Goal: Task Accomplishment & Management: Manage account settings

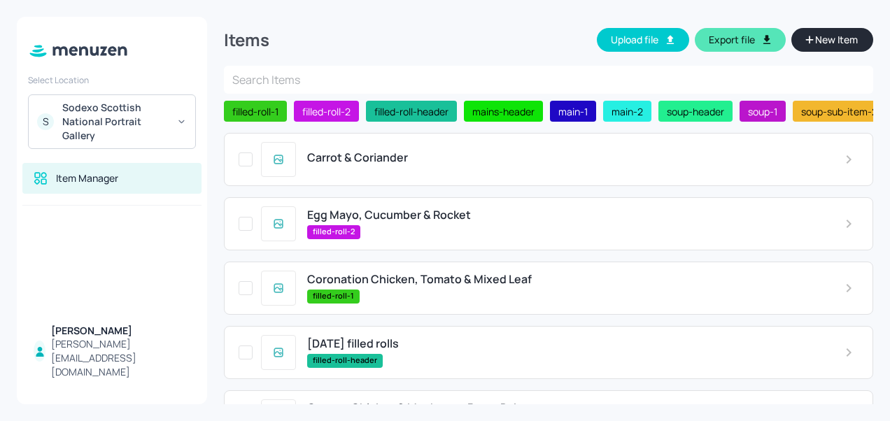
click at [386, 162] on span "Carrot & Coriander" at bounding box center [357, 157] width 101 height 13
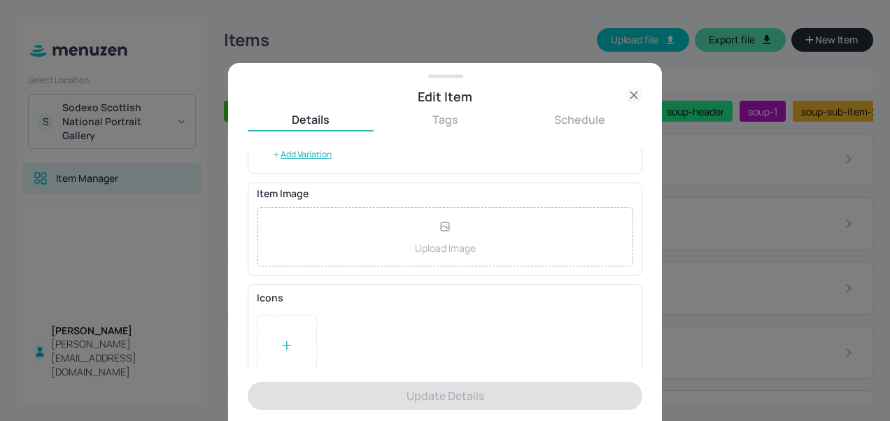
scroll to position [294, 0]
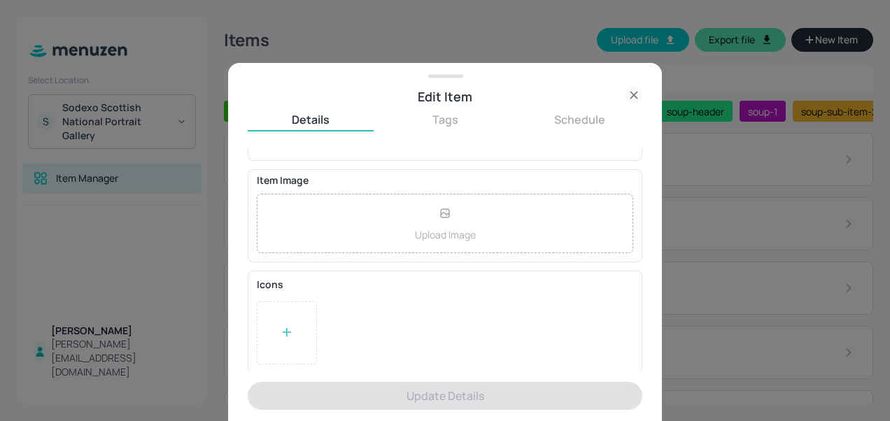
click at [620, 83] on div "Edit Item" at bounding box center [445, 90] width 434 height 32
click at [637, 97] on icon at bounding box center [634, 95] width 17 height 17
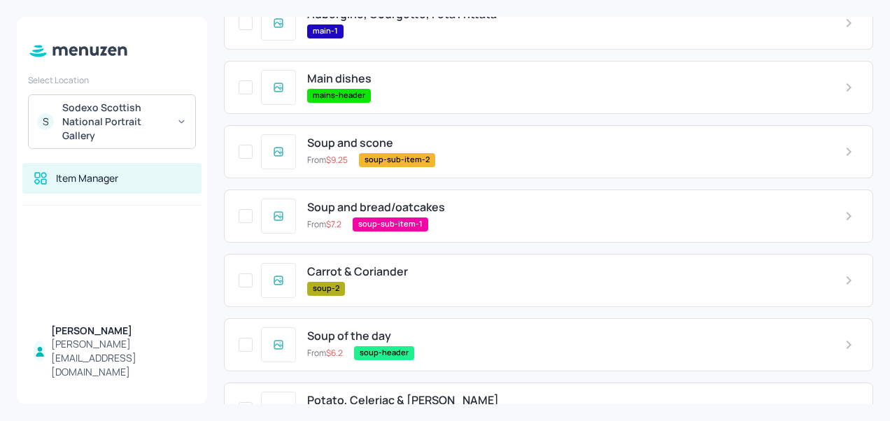
scroll to position [500, 0]
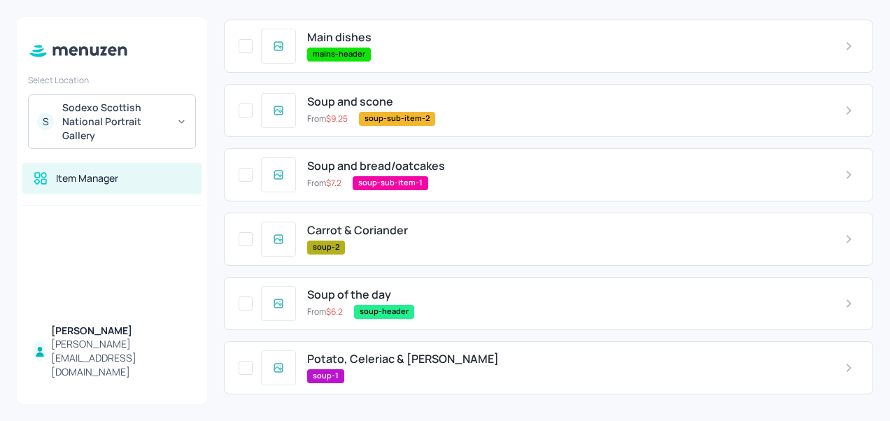
click at [413, 365] on span "Potato, Celeriac & [PERSON_NAME]" at bounding box center [403, 359] width 192 height 13
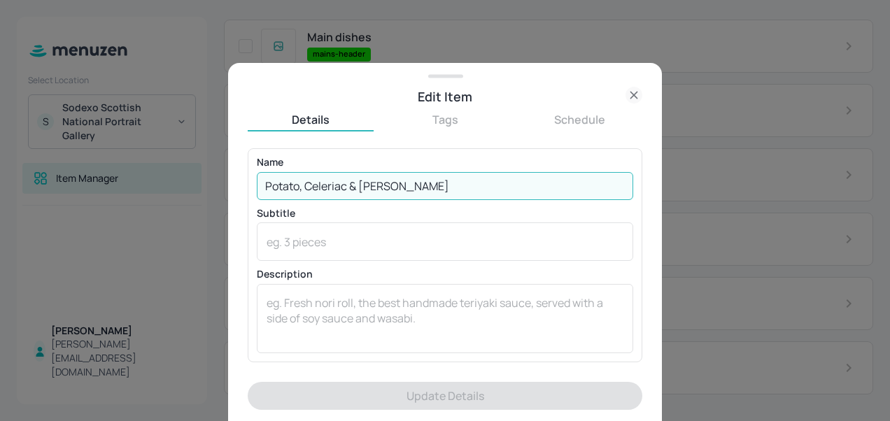
drag, startPoint x: 426, startPoint y: 183, endPoint x: 180, endPoint y: 188, distance: 246.5
click at [180, 188] on div "Edit Item Details Tags Schedule Name Potato, [PERSON_NAME] & Leek ​ Subtitle x …" at bounding box center [445, 210] width 890 height 421
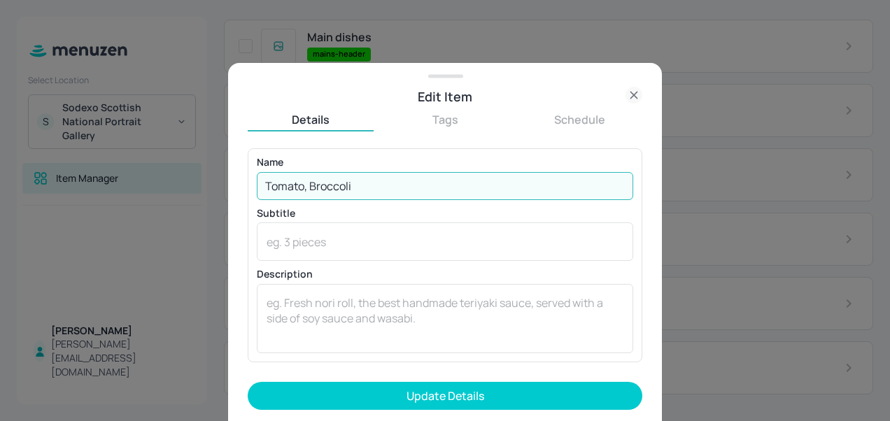
click at [311, 179] on input "Tomato, Broccoli" at bounding box center [445, 186] width 377 height 28
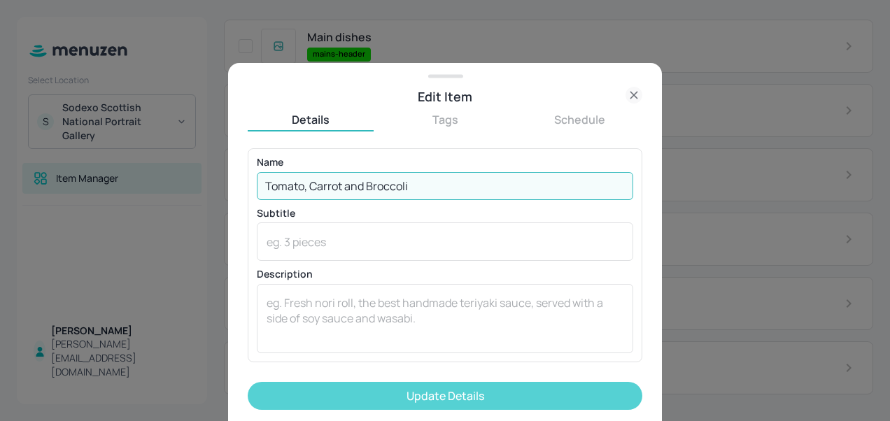
type input "Tomato, Carrot and Broccoli"
click at [382, 406] on button "Update Details" at bounding box center [445, 396] width 395 height 28
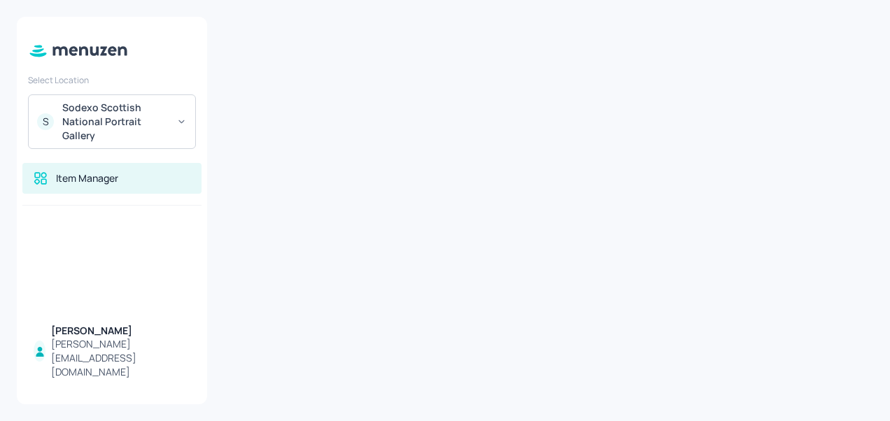
click at [99, 172] on div "Item Manager" at bounding box center [87, 179] width 62 height 14
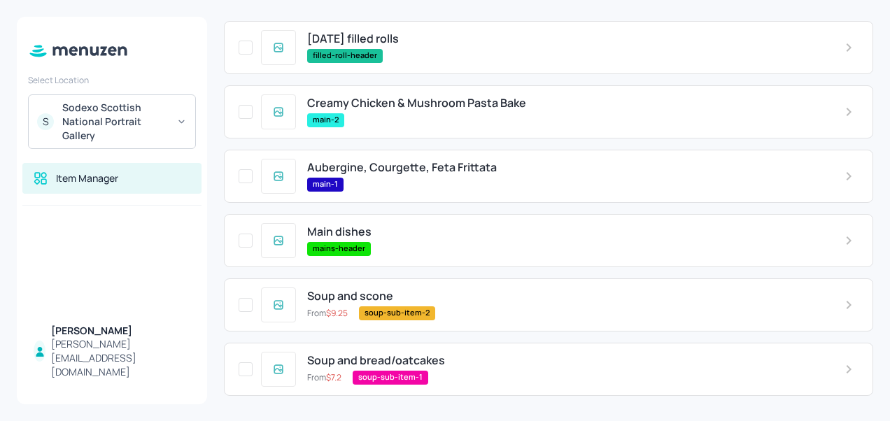
scroll to position [500, 0]
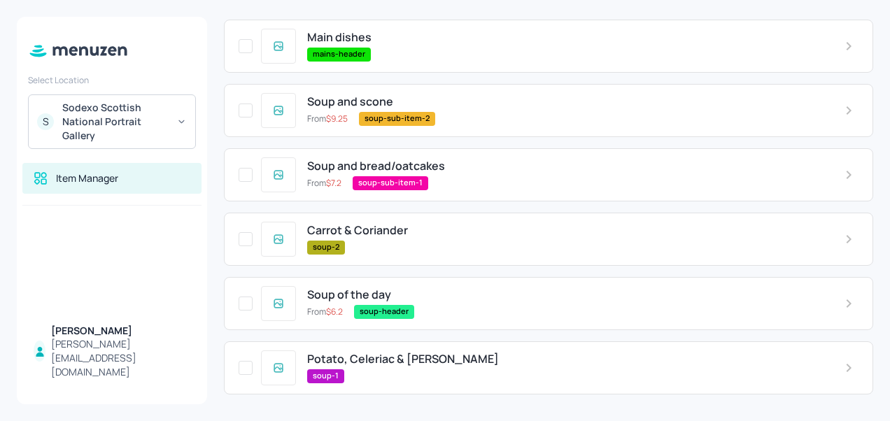
click at [382, 349] on div "Potato, [PERSON_NAME] & Leek soup-1" at bounding box center [549, 368] width 650 height 53
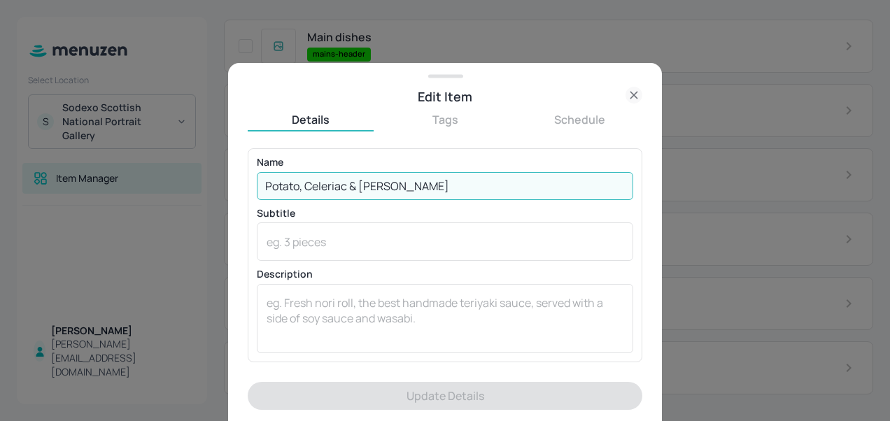
drag, startPoint x: 375, startPoint y: 177, endPoint x: 172, endPoint y: 185, distance: 203.9
click at [172, 185] on div "Edit Item Details Tags Schedule Name Potato, [PERSON_NAME] & Leek ​ Subtitle x …" at bounding box center [445, 210] width 890 height 421
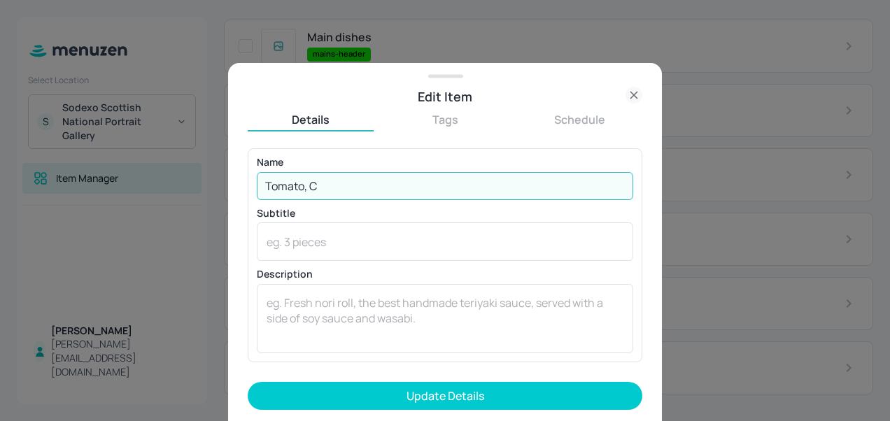
type input "Tomato, Carrot and Broccoli"
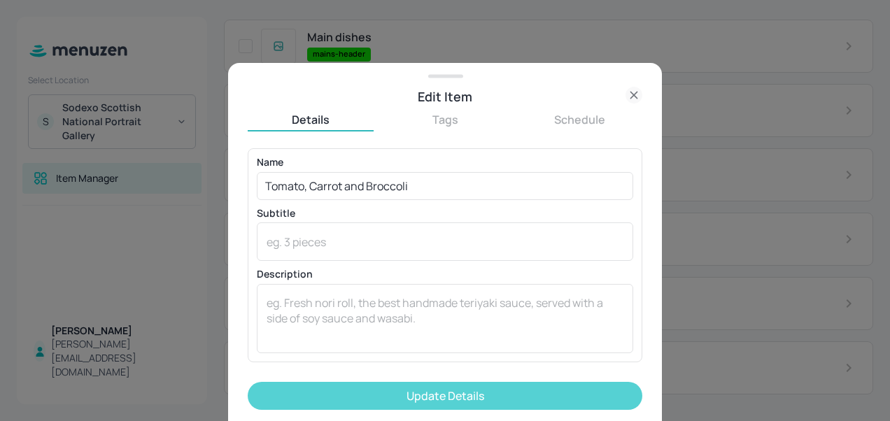
click at [442, 393] on button "Update Details" at bounding box center [445, 396] width 395 height 28
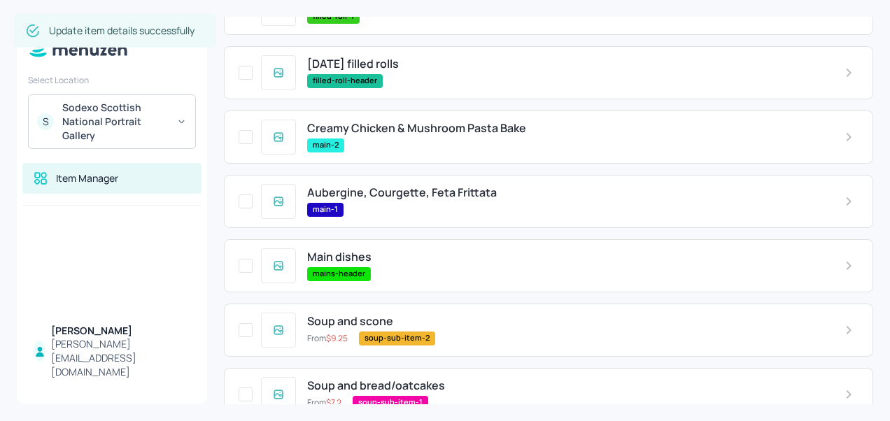
scroll to position [263, 0]
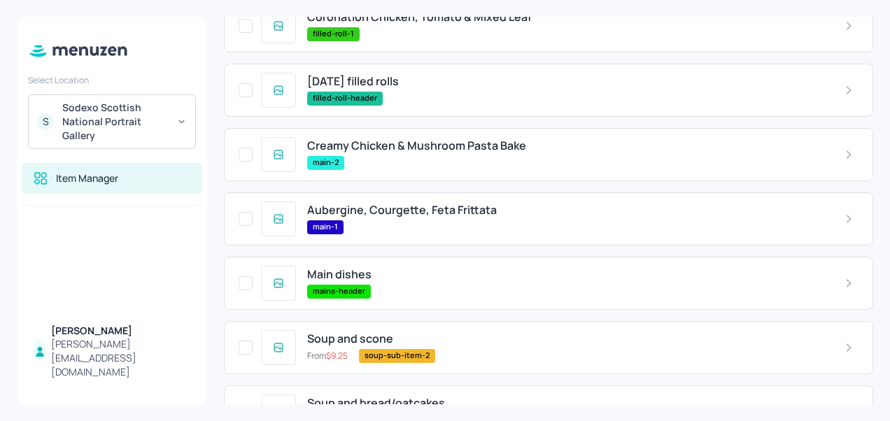
drag, startPoint x: 425, startPoint y: 214, endPoint x: 365, endPoint y: 207, distance: 59.9
click at [365, 207] on span "Aubergine, Courgette, Feta Frittata" at bounding box center [402, 210] width 190 height 13
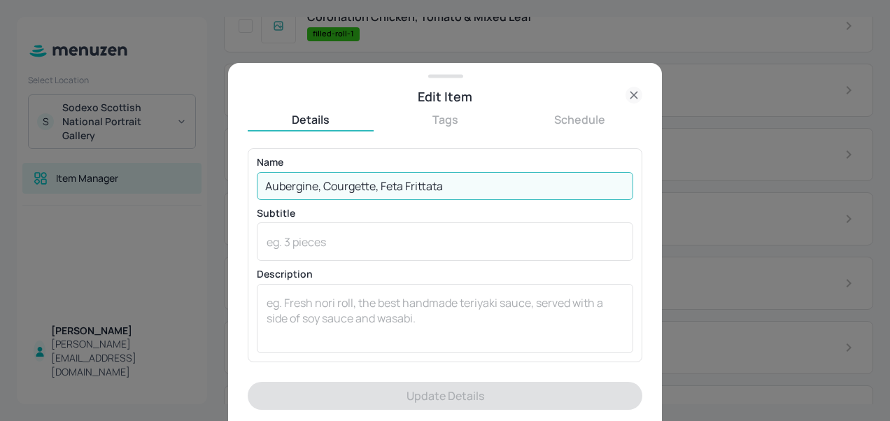
drag, startPoint x: 490, startPoint y: 193, endPoint x: 218, endPoint y: 177, distance: 272.1
click at [218, 177] on div "Edit Item Details Tags Schedule Name [PERSON_NAME], Courgette, Feta Frittata ​ …" at bounding box center [445, 210] width 890 height 421
click at [351, 190] on input "Aubergine, Courgette, Feta Frittata" at bounding box center [445, 186] width 377 height 28
drag, startPoint x: 319, startPoint y: 188, endPoint x: 228, endPoint y: 185, distance: 90.3
click at [228, 185] on div "Edit Item Details Tags Schedule Name [PERSON_NAME], Courgette, Feta Frittata ​ …" at bounding box center [445, 242] width 434 height 358
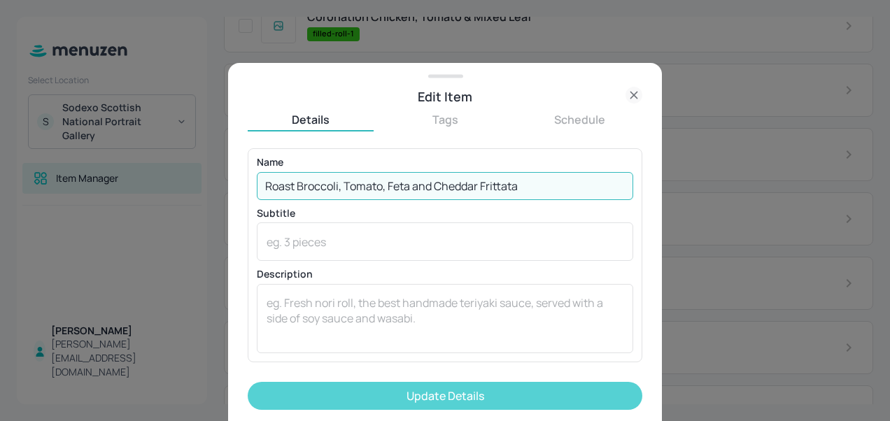
type input "Roast Broccoli, Tomato, Feta and Cheddar Frittata"
click at [327, 386] on button "Update Details" at bounding box center [445, 396] width 395 height 28
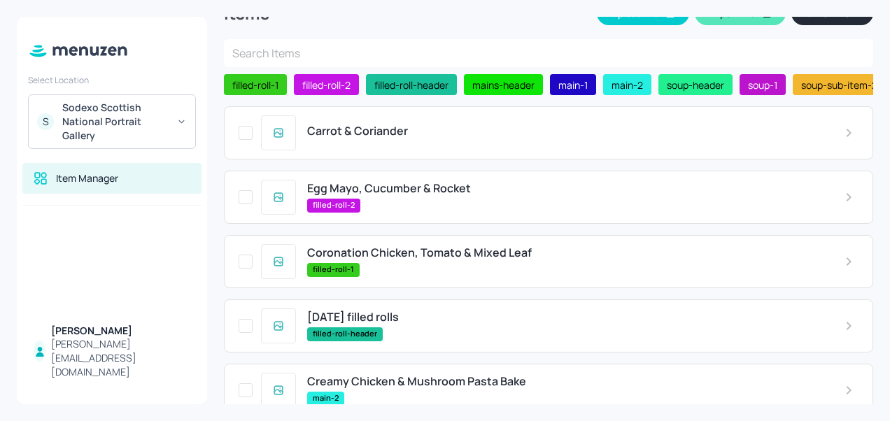
scroll to position [26, 0]
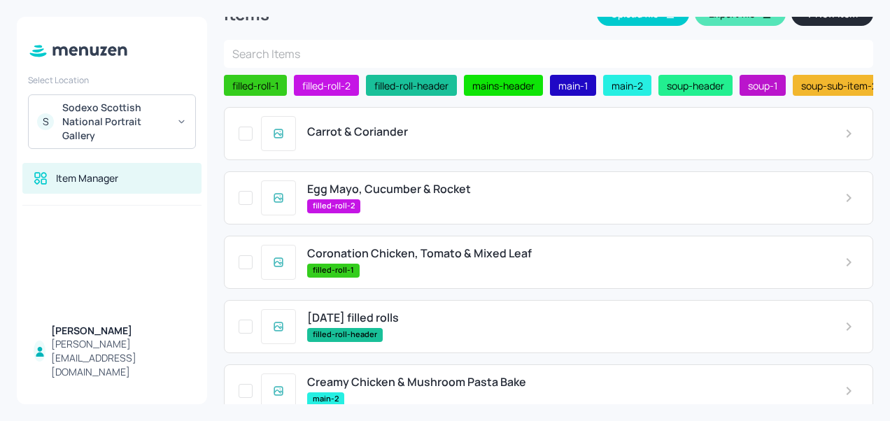
click at [396, 196] on span "Egg Mayo, Cucumber & Rocket" at bounding box center [389, 189] width 164 height 13
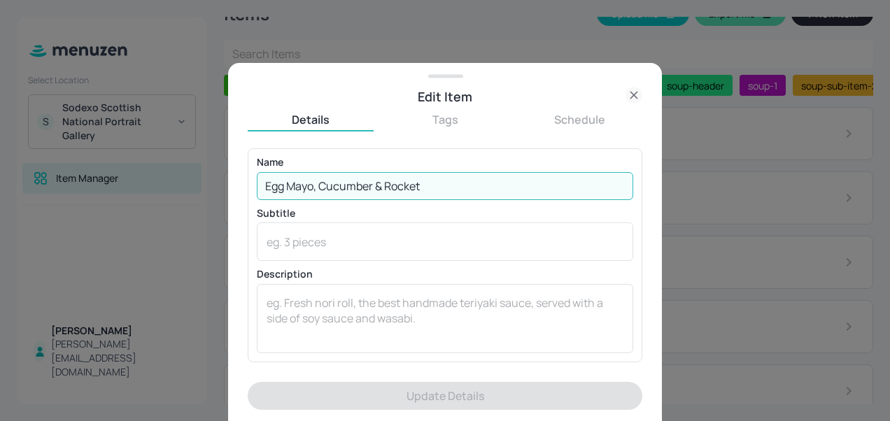
click at [438, 186] on input "Egg Mayo, Cucumber & Rocket" at bounding box center [445, 186] width 377 height 28
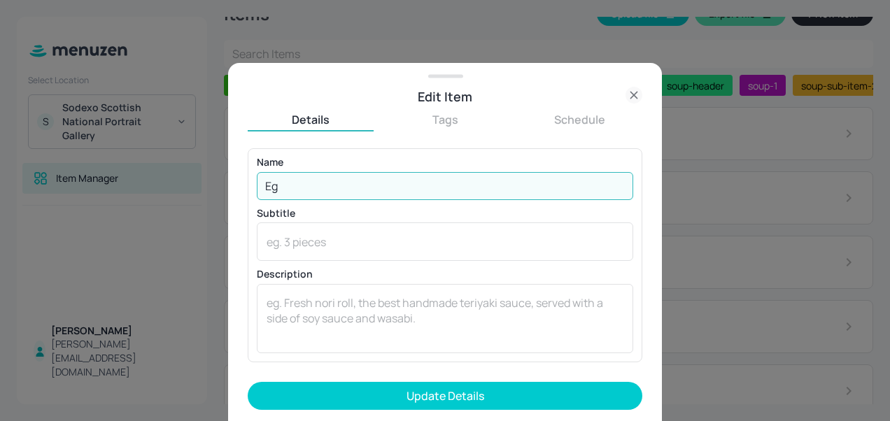
type input "E"
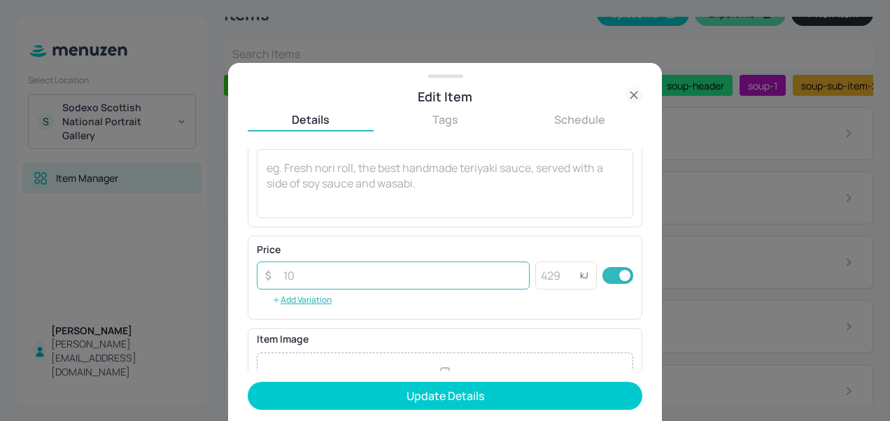
scroll to position [137, 0]
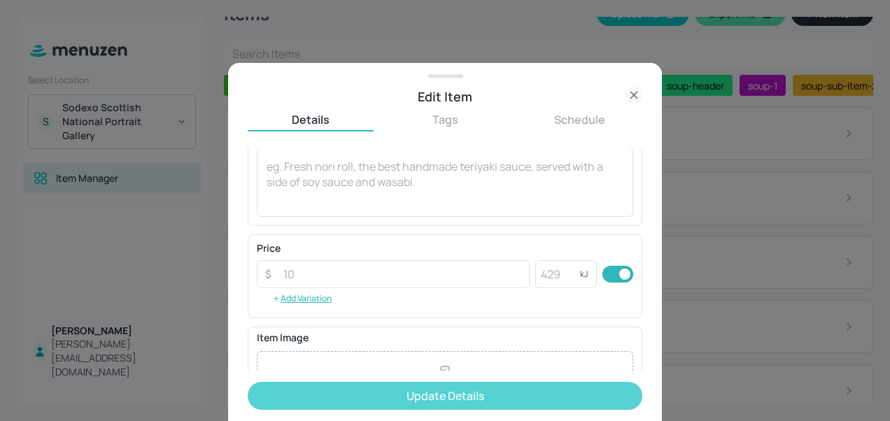
type input "[PERSON_NAME], Chilli Jam, Mayo, Cucumber, Mix Leaves"
click at [360, 393] on button "Update Details" at bounding box center [445, 396] width 395 height 28
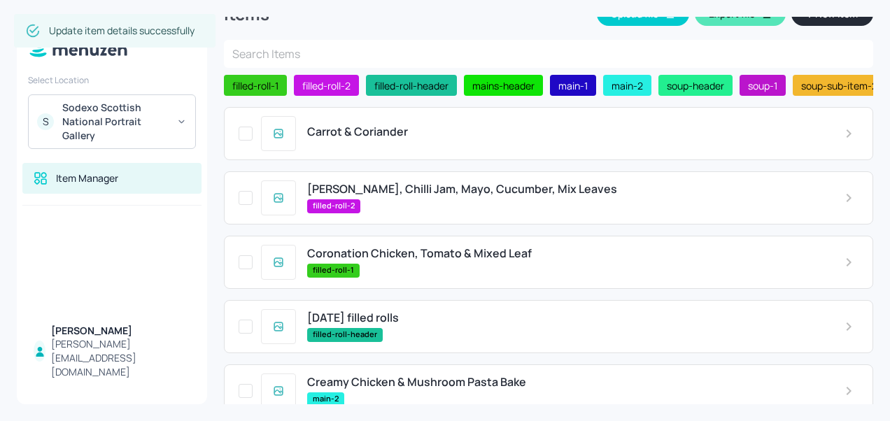
click at [414, 260] on span "Coronation Chicken, Tomato & Mixed Leaf" at bounding box center [419, 253] width 225 height 13
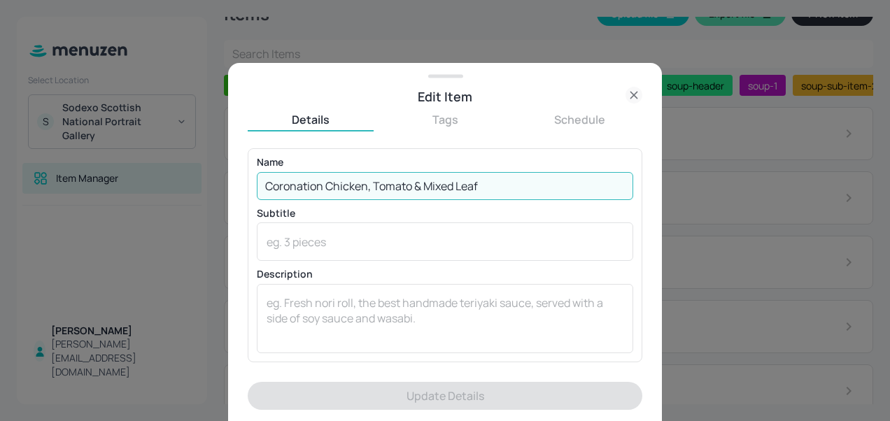
drag, startPoint x: 498, startPoint y: 185, endPoint x: 160, endPoint y: 174, distance: 339.0
click at [160, 174] on div "Edit Item Details Tags Schedule Name Coronation Chicken, Tomato & Mixed Leaf ​ …" at bounding box center [445, 210] width 890 height 421
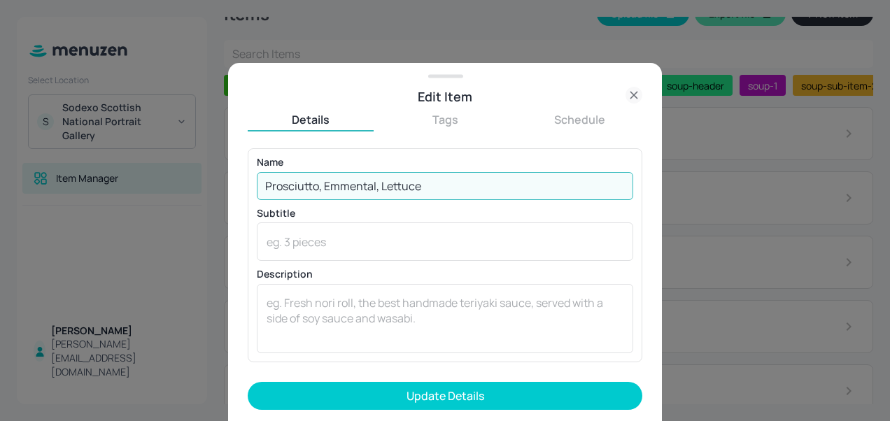
click at [357, 190] on input "Prosciutto, Emmental, Lettuce" at bounding box center [445, 186] width 377 height 28
drag, startPoint x: 358, startPoint y: 192, endPoint x: 340, endPoint y: 193, distance: 18.2
click at [340, 193] on input "Prosciutto, Emmental, Lettuce" at bounding box center [445, 186] width 377 height 28
click at [354, 194] on input "Prosciutto, Emmental, Lettuce" at bounding box center [445, 186] width 377 height 28
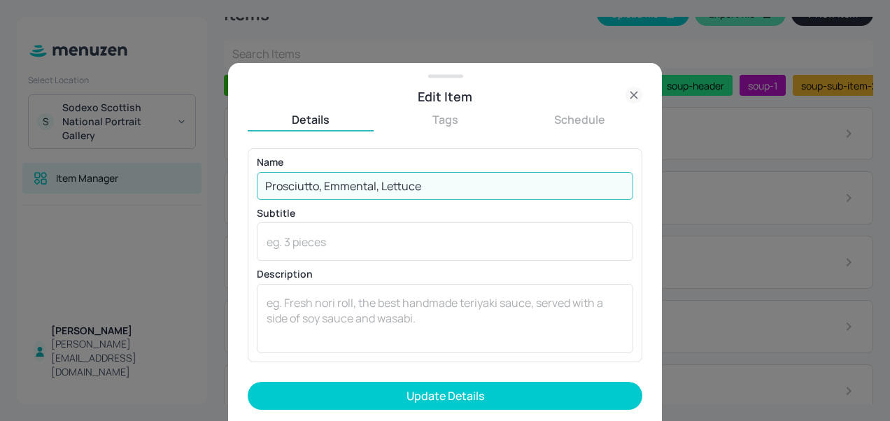
click at [354, 194] on input "Prosciutto, Emmental, Lettuce" at bounding box center [445, 186] width 377 height 28
click at [365, 186] on input "Prosciutto, Emmental, Lettuce" at bounding box center [445, 186] width 377 height 28
click at [469, 193] on input "Prosciutto, Emmenthal, Lettuce" at bounding box center [445, 186] width 377 height 28
click at [347, 190] on input "Prosciutto, Emmenthal, Lettuce," at bounding box center [445, 186] width 377 height 28
click at [364, 188] on input "Prosciutto, Emmenthal, Lettuce," at bounding box center [445, 186] width 377 height 28
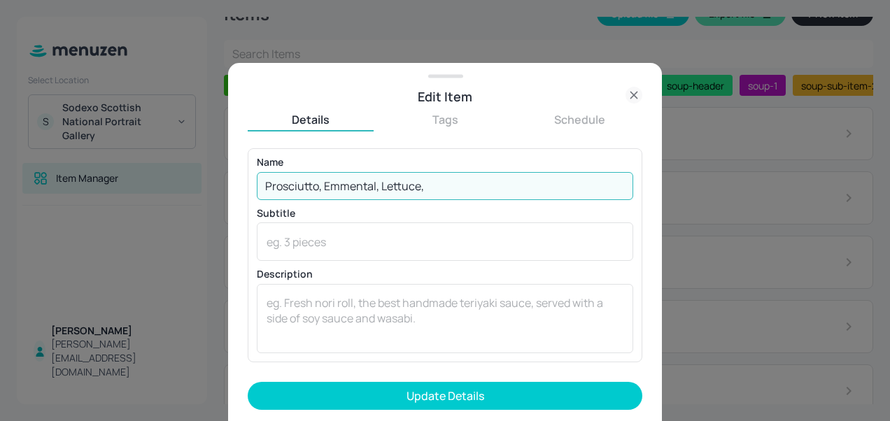
click at [458, 186] on input "Prosciutto, Emmental, Lettuce," at bounding box center [445, 186] width 377 height 28
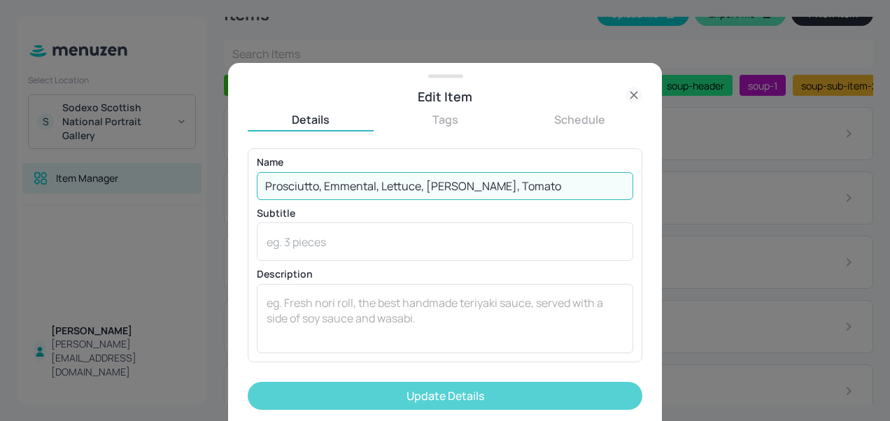
type input "Prosciutto, Emmental, Lettuce, [PERSON_NAME], Tomato"
click at [410, 389] on button "Update Details" at bounding box center [445, 396] width 395 height 28
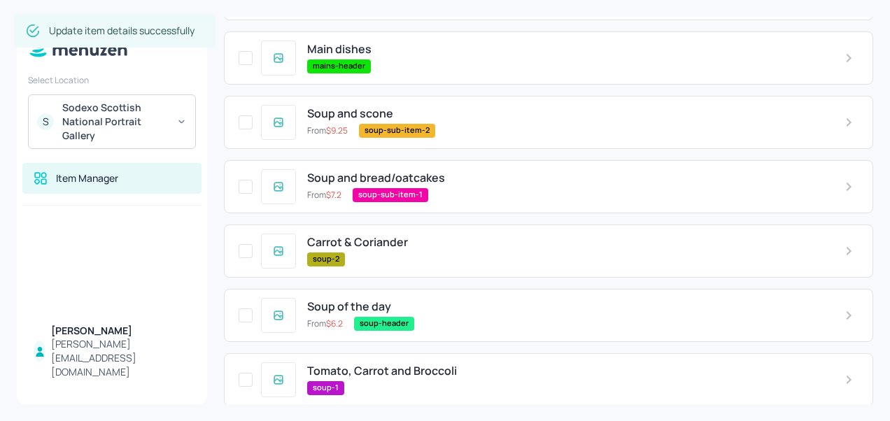
scroll to position [500, 0]
